Goal: Contribute content: Add original content to the website for others to see

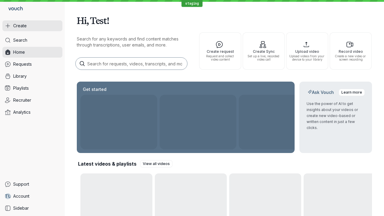
click at [32, 26] on button "Create" at bounding box center [32, 25] width 60 height 11
